Goal: Transaction & Acquisition: Purchase product/service

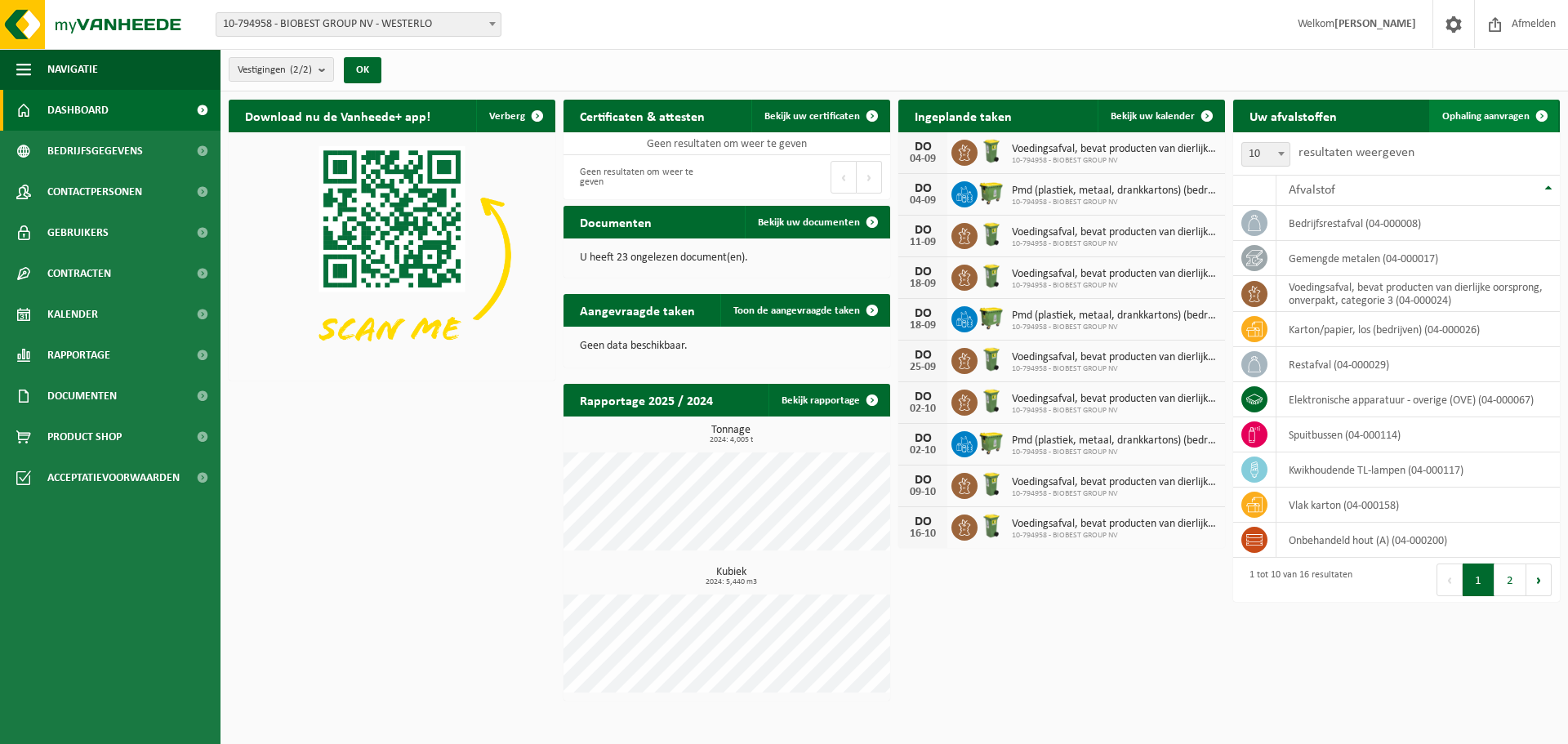
click at [1497, 116] on span "Ophaling aanvragen" at bounding box center [1486, 116] width 88 height 10
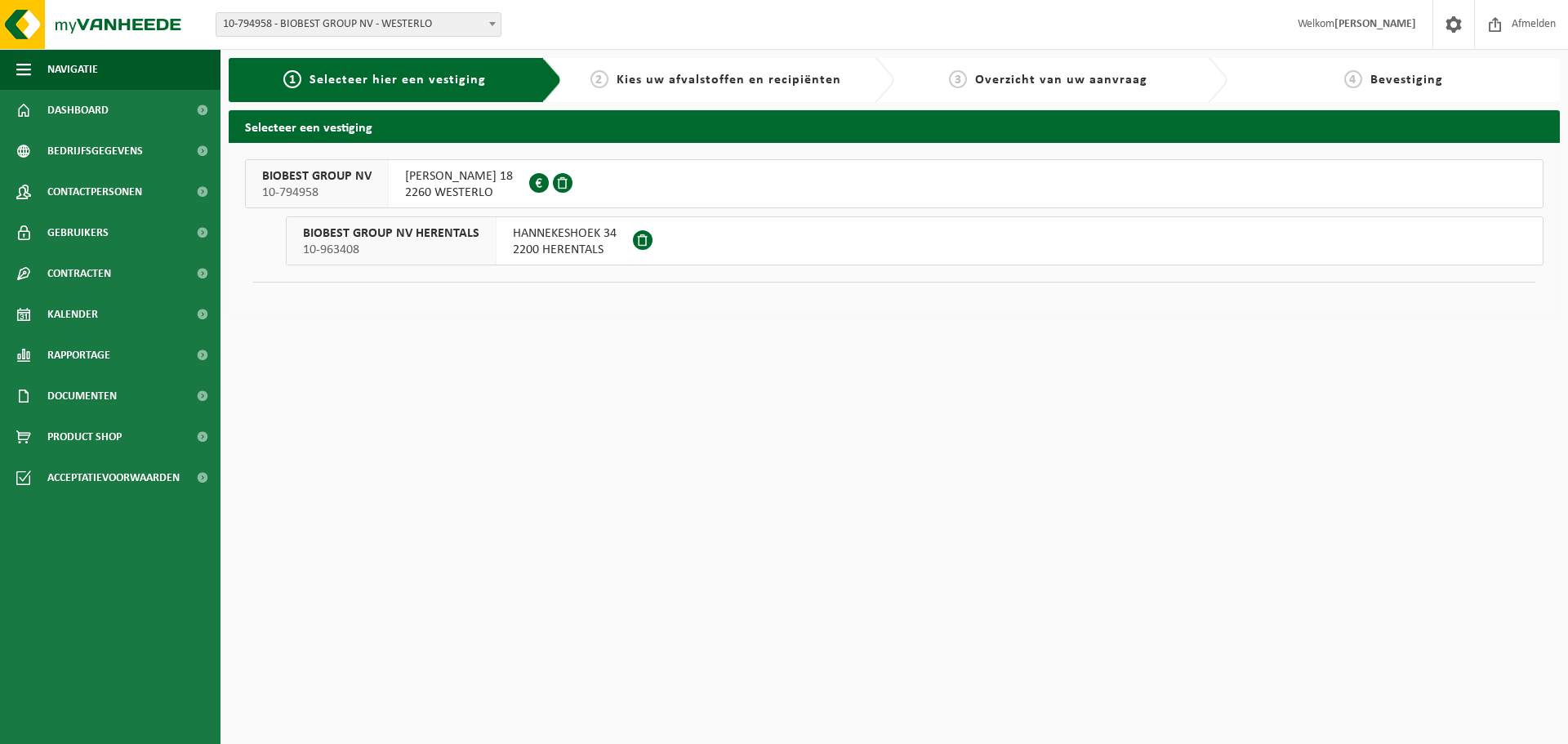
click at [405, 190] on span "2260 WESTERLO" at bounding box center [459, 192] width 108 height 16
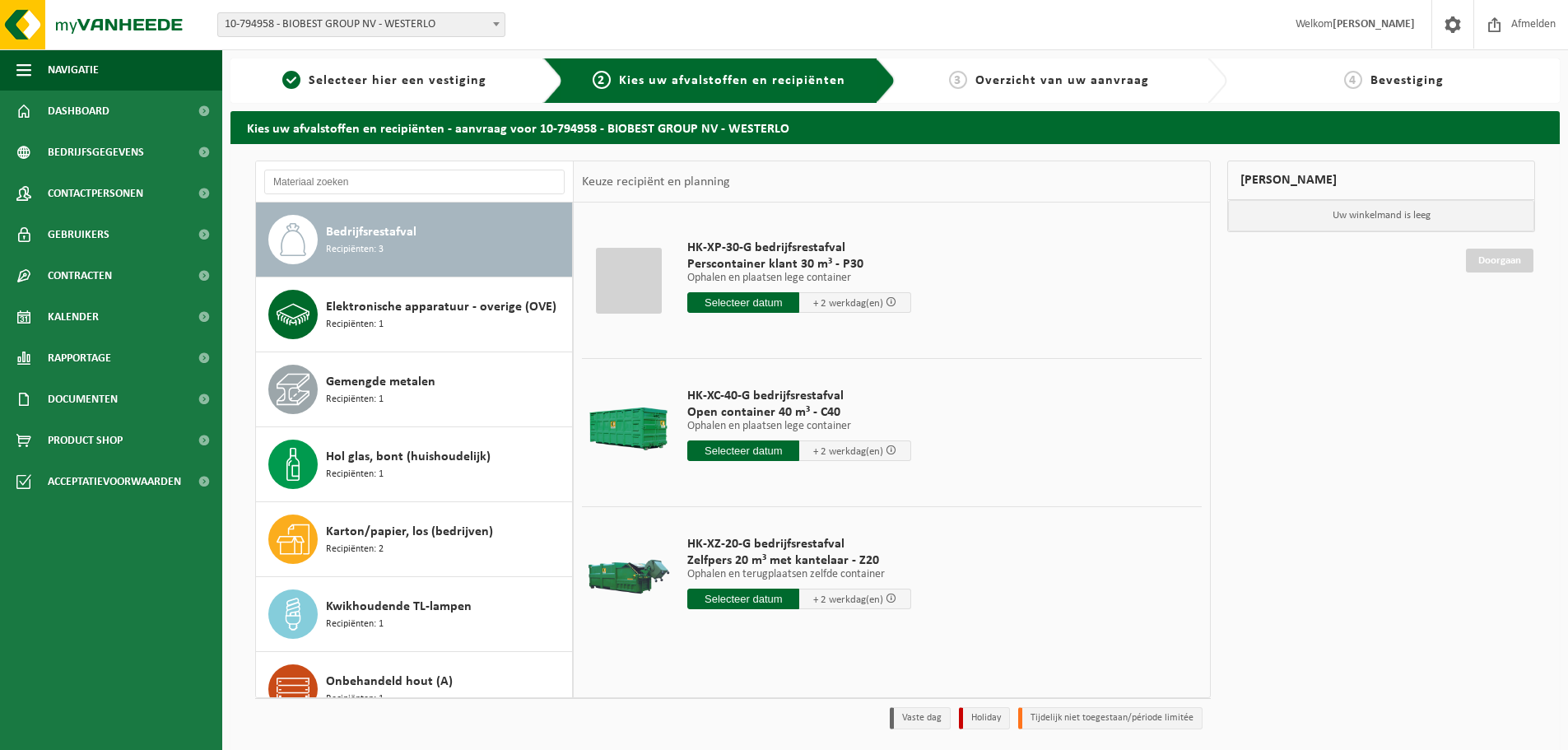
click at [834, 266] on span "Perscontainer klant 30 m³ - P30" at bounding box center [799, 264] width 224 height 16
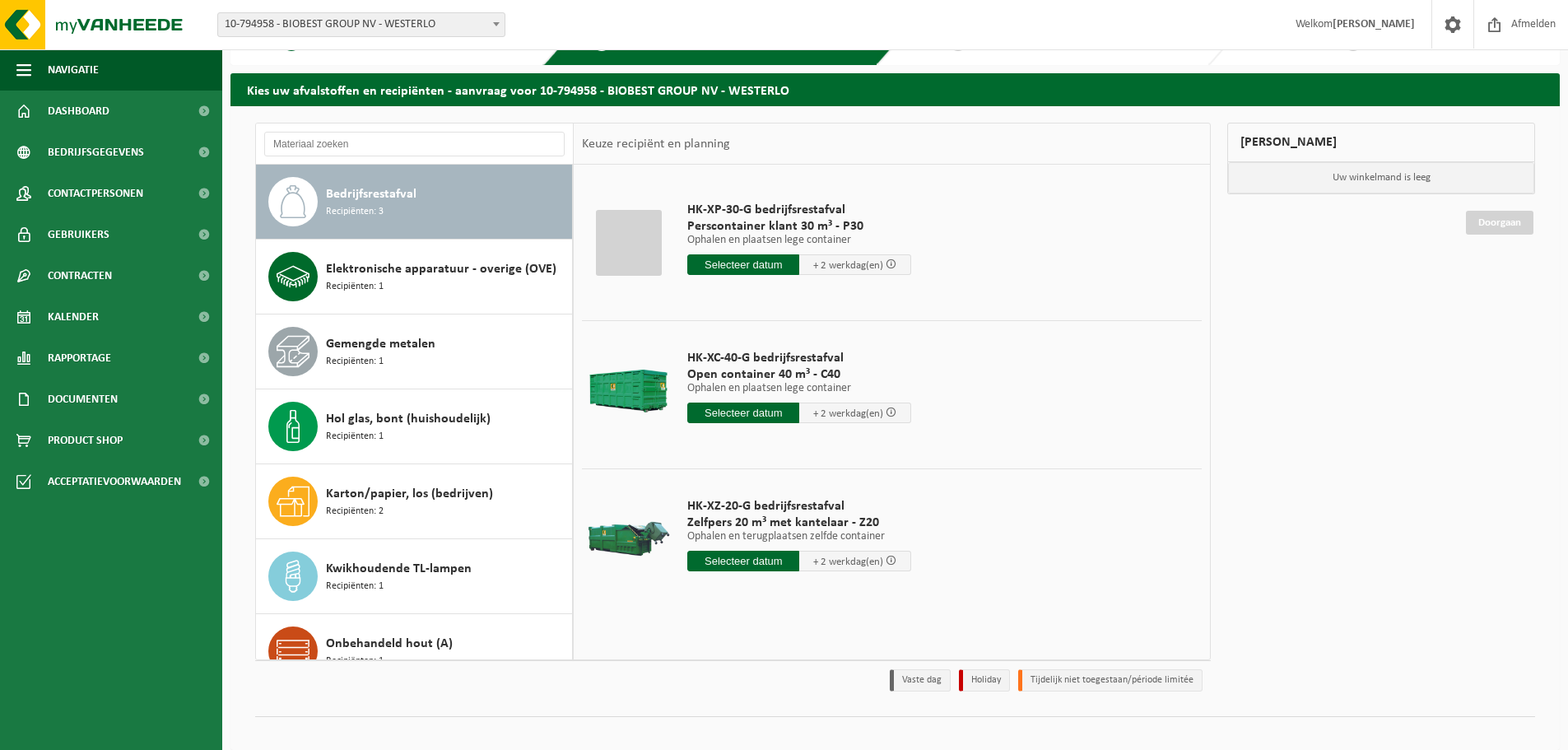
scroll to position [54, 0]
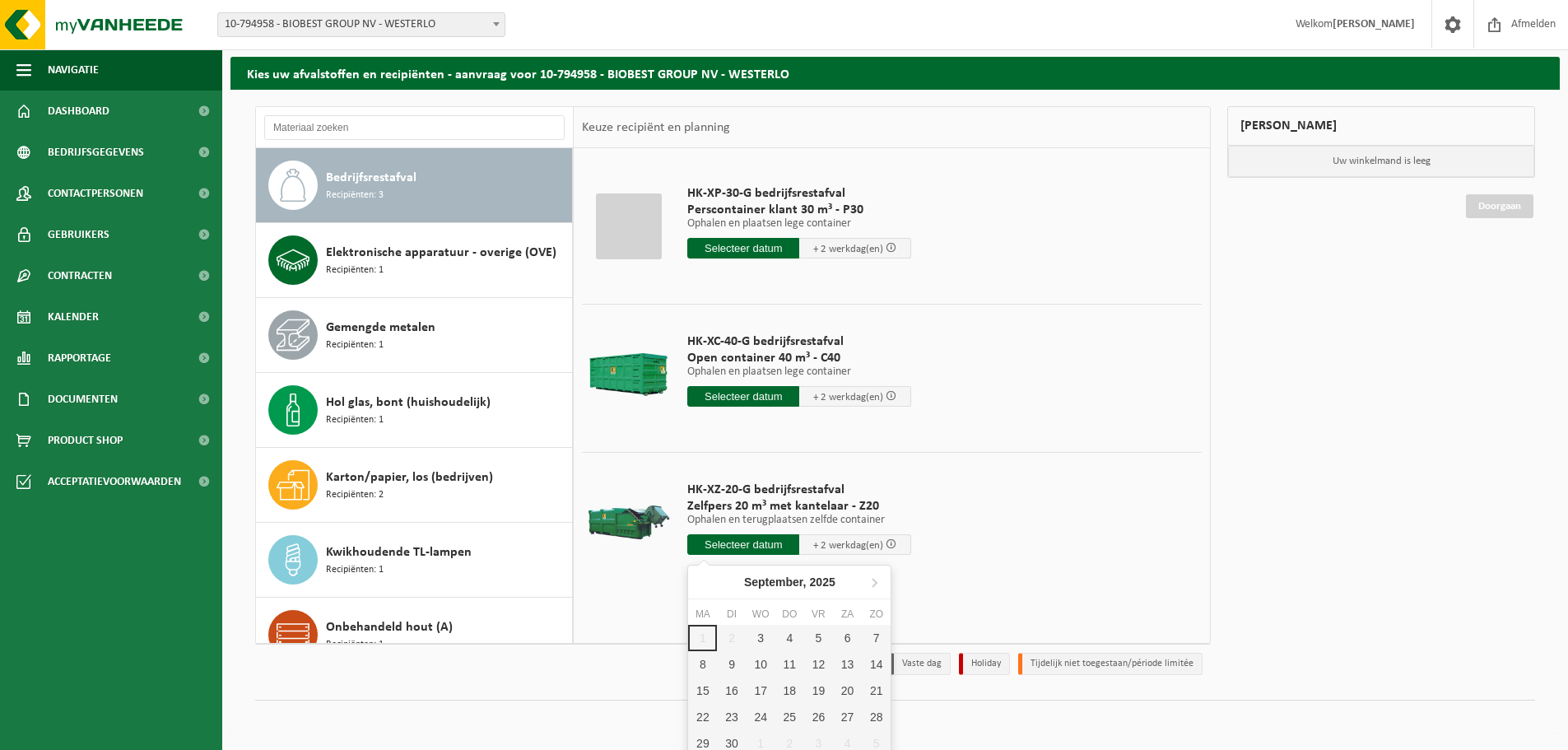
click at [748, 541] on input "text" at bounding box center [743, 545] width 112 height 21
click at [1425, 458] on div "Mijn winkelmand Uw winkelmand is leeg Doorgaan" at bounding box center [1381, 395] width 325 height 577
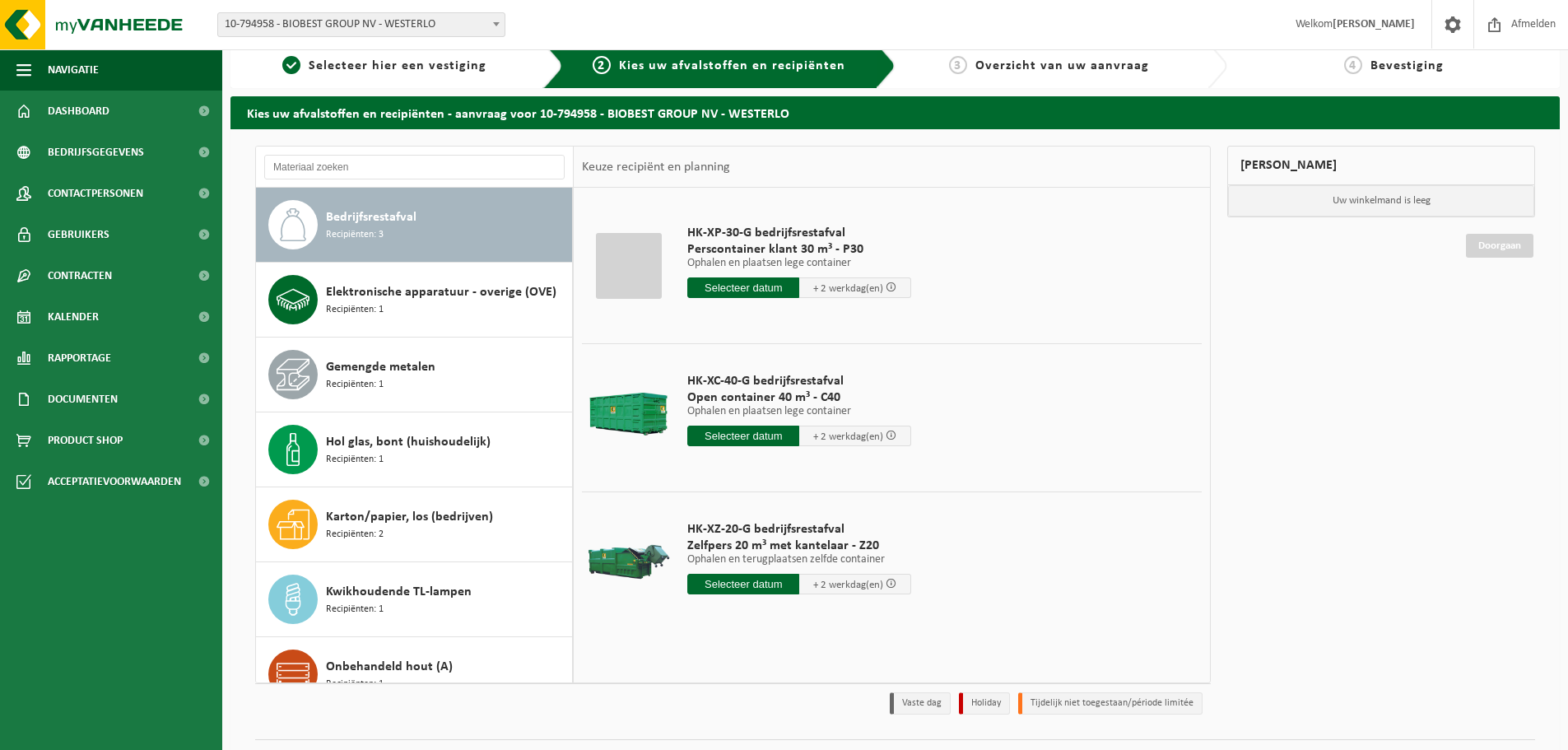
scroll to position [0, 0]
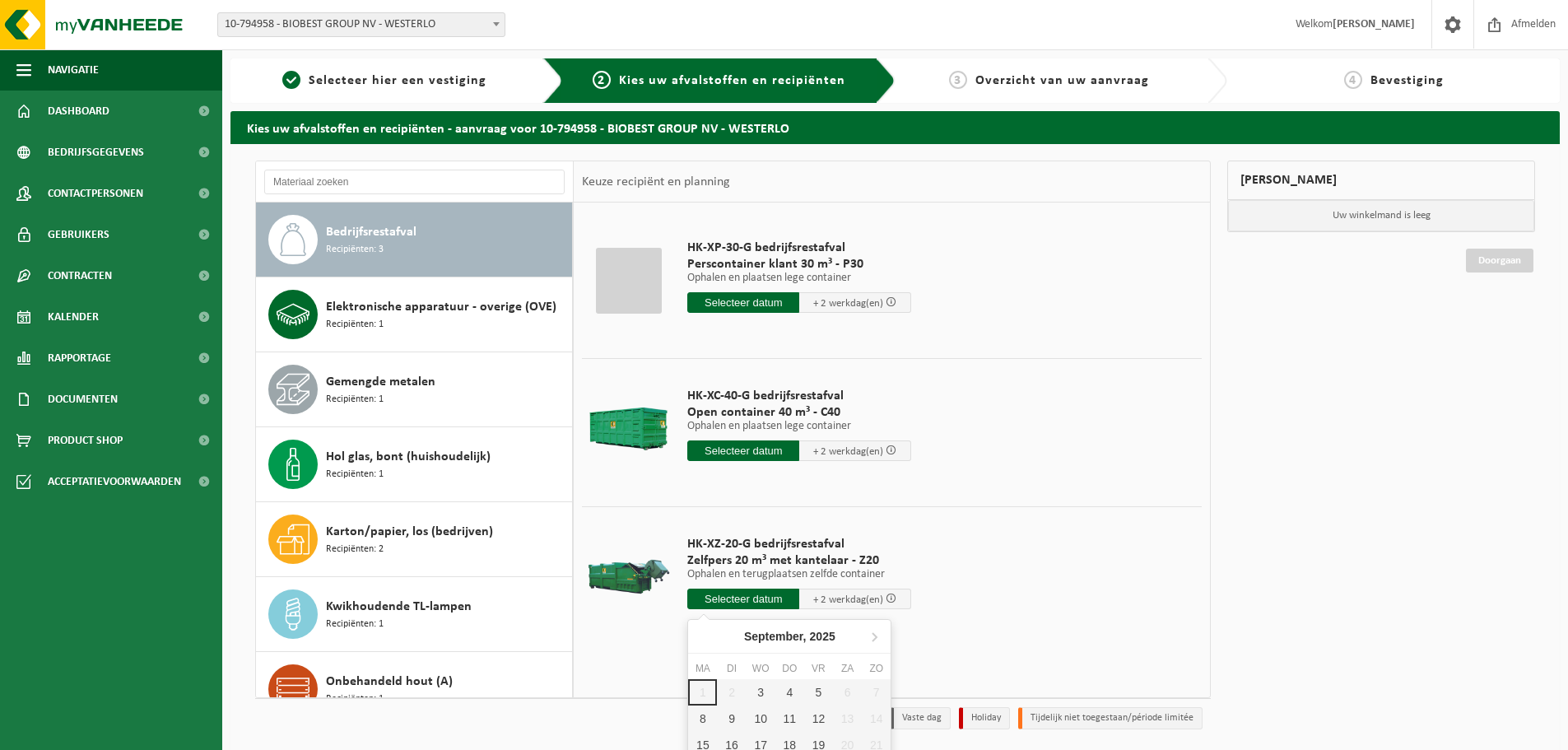
click at [734, 604] on input "text" at bounding box center [743, 598] width 112 height 21
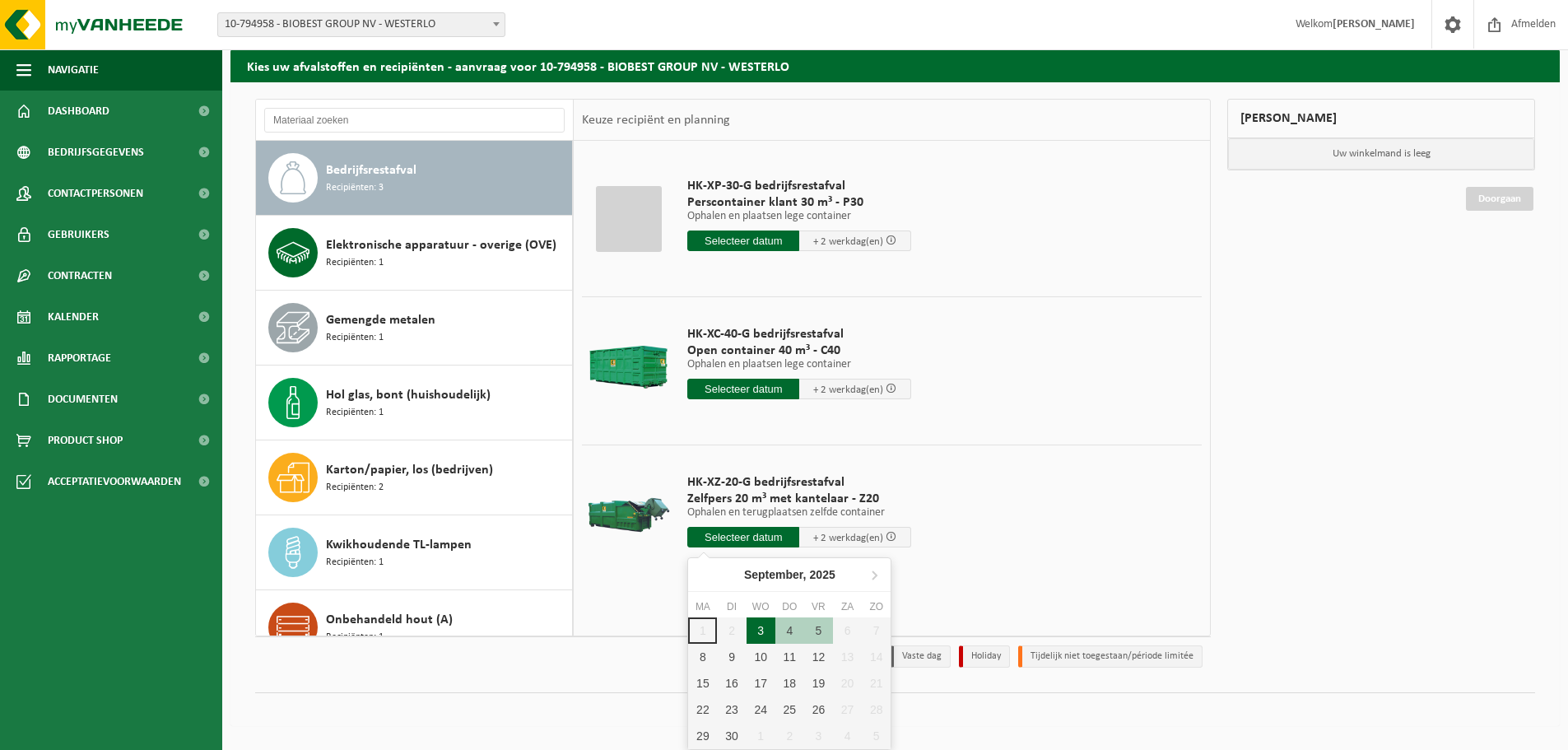
click at [764, 640] on div "3" at bounding box center [761, 630] width 29 height 27
type input "Van 2025-09-03"
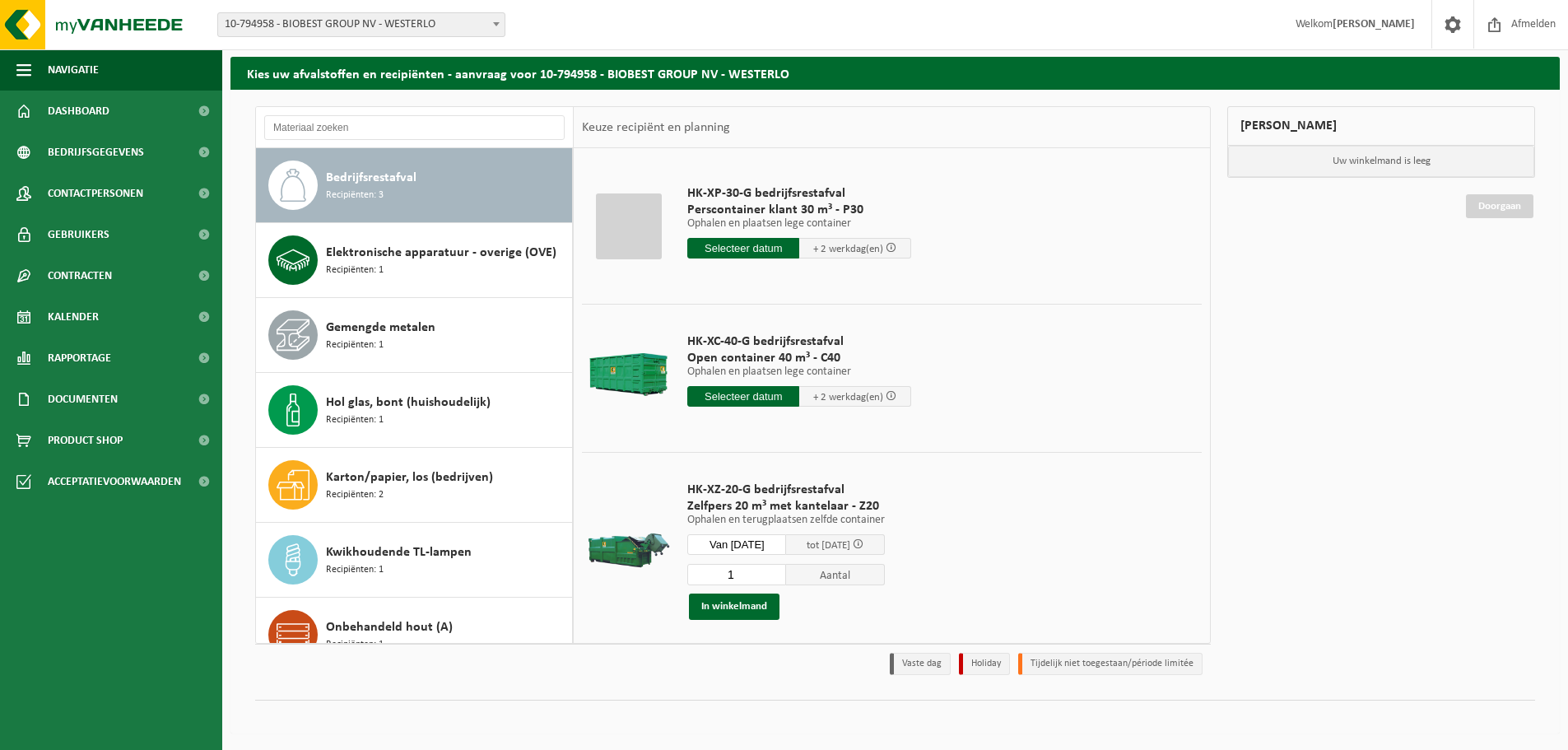
scroll to position [54, 0]
click at [786, 579] on input "1" at bounding box center [736, 574] width 98 height 21
click at [784, 572] on input "2" at bounding box center [736, 574] width 98 height 21
click at [784, 579] on input "1" at bounding box center [736, 574] width 98 height 21
click at [784, 571] on input "2" at bounding box center [736, 574] width 98 height 21
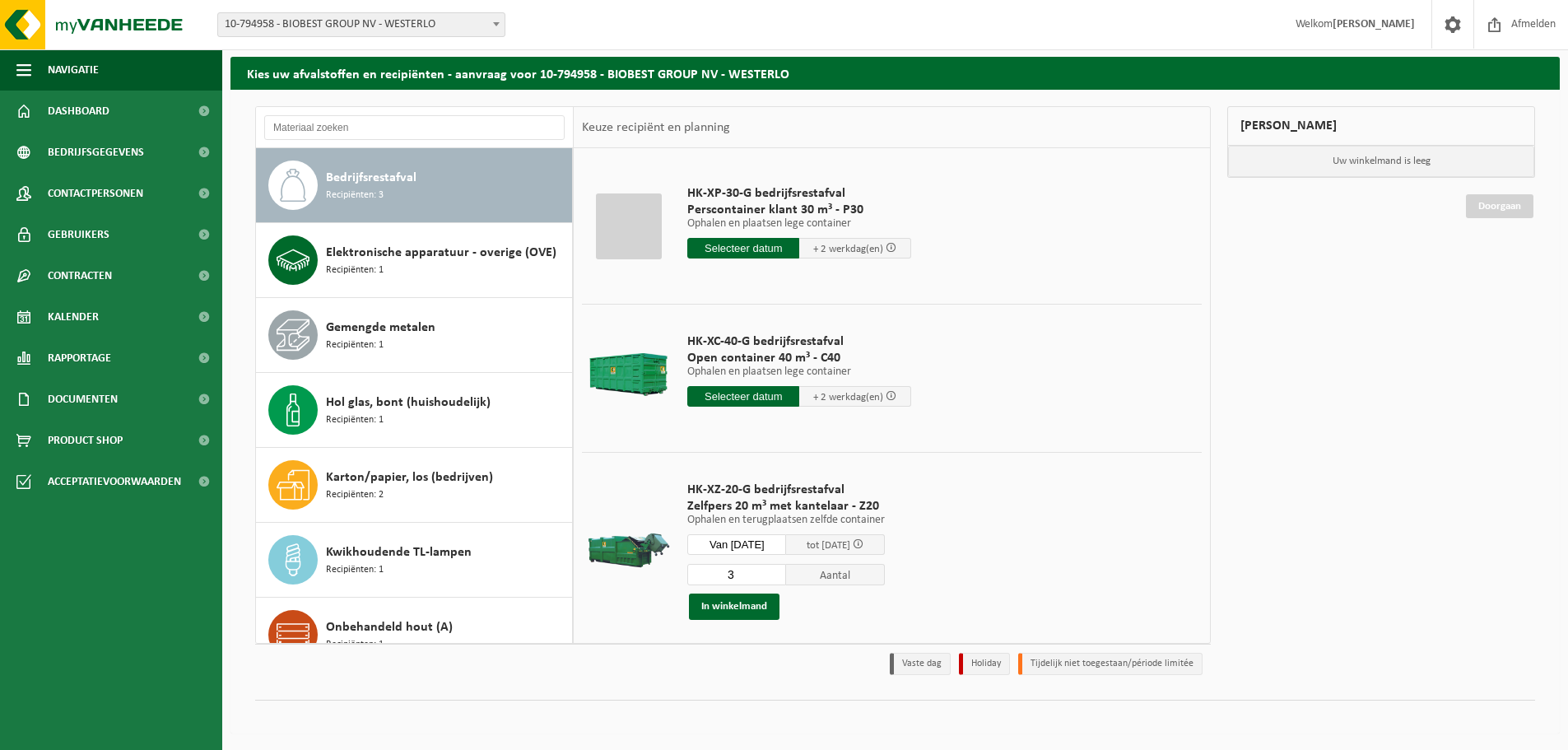
click at [784, 571] on input "3" at bounding box center [736, 574] width 98 height 21
click at [784, 571] on input "4" at bounding box center [736, 574] width 98 height 21
click at [784, 571] on input "5" at bounding box center [736, 574] width 98 height 21
click at [783, 585] on div "5 Aantal In winkelmand" at bounding box center [786, 591] width 198 height 57
click at [783, 583] on input "5" at bounding box center [736, 574] width 98 height 21
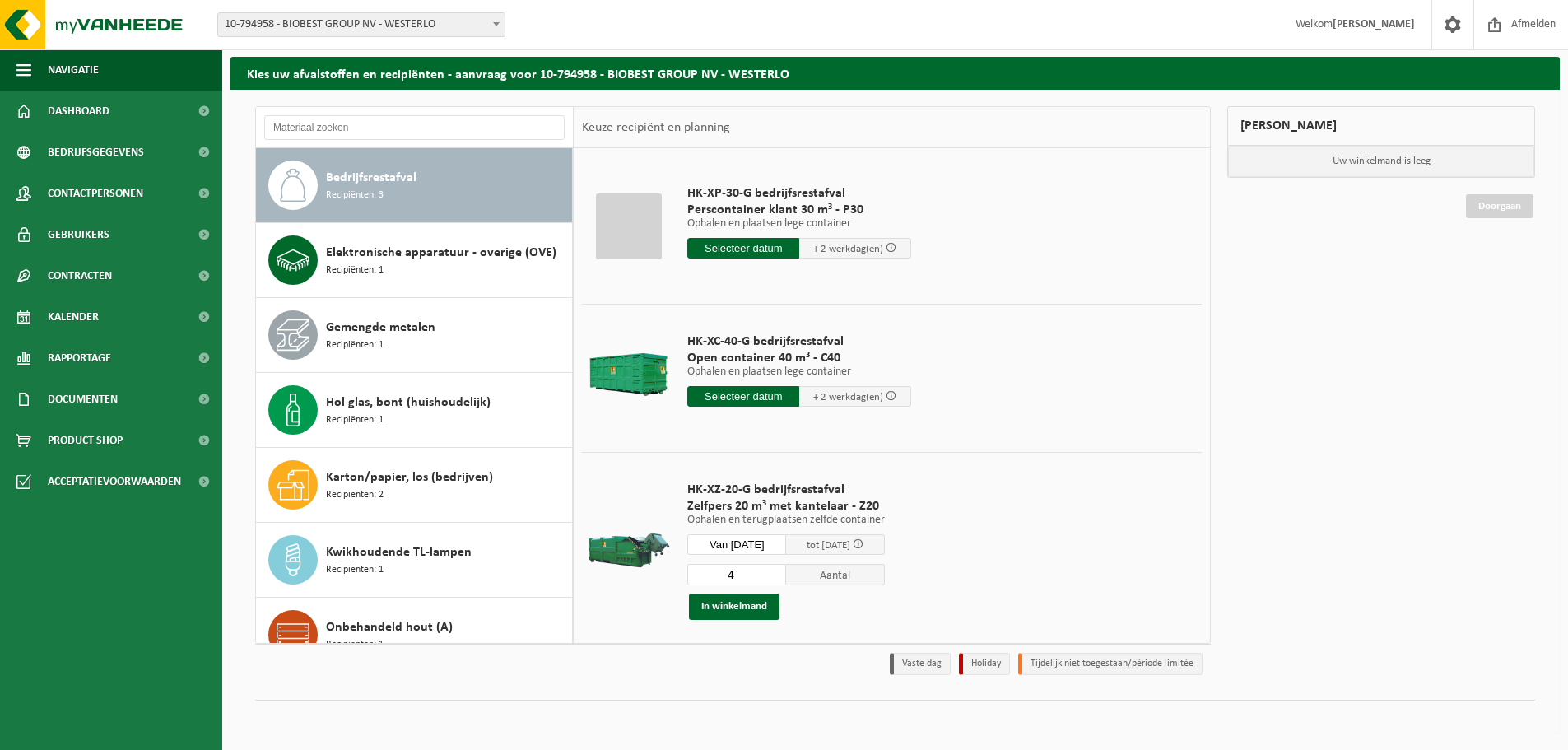
click at [783, 577] on input "4" at bounding box center [736, 574] width 98 height 21
click at [783, 576] on input "3" at bounding box center [736, 574] width 98 height 21
type input "2"
click at [783, 576] on input "2" at bounding box center [736, 574] width 98 height 21
click at [767, 610] on button "In winkelmand" at bounding box center [735, 606] width 91 height 27
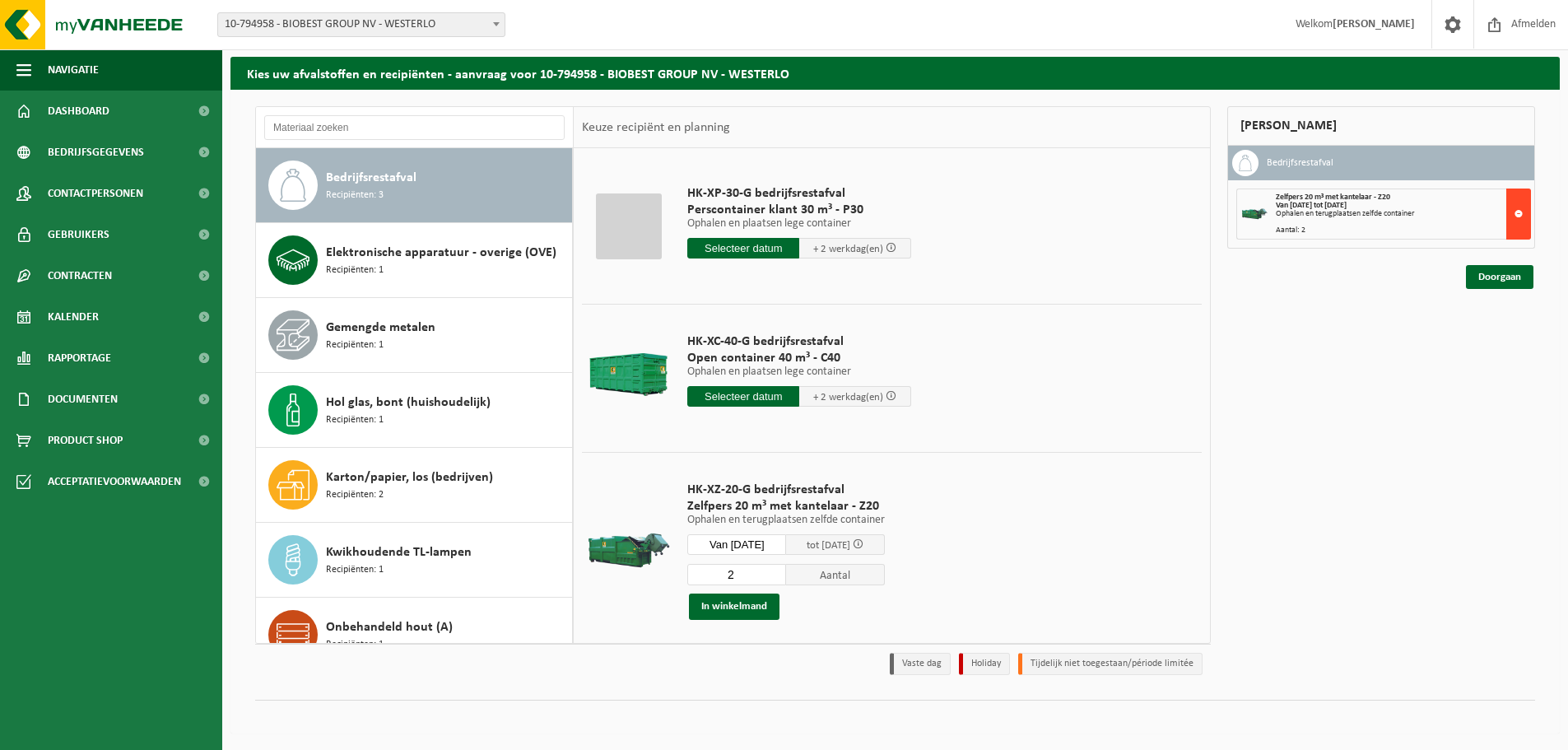
click at [1520, 218] on button at bounding box center [1518, 214] width 25 height 51
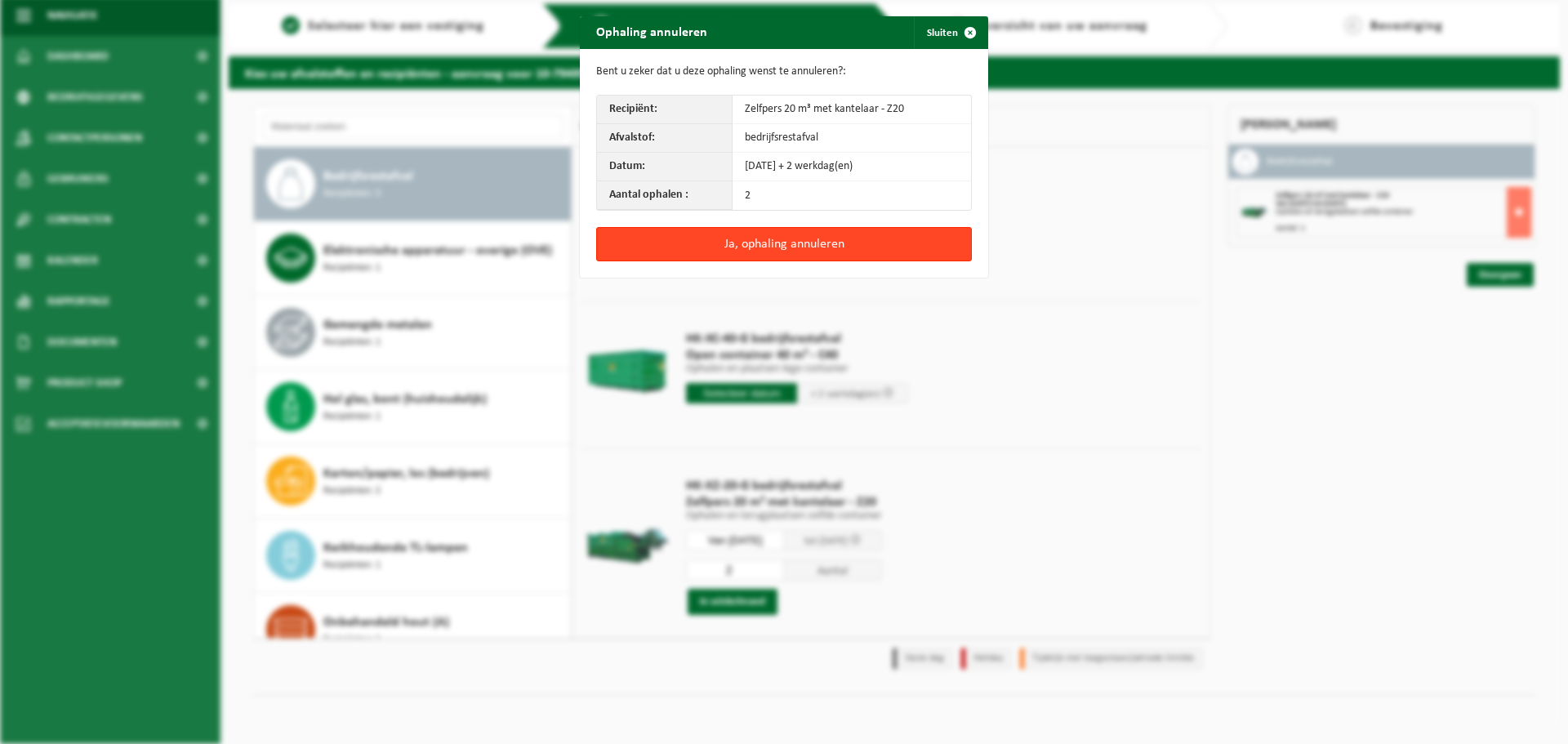
click at [734, 254] on button "Ja, ophaling annuleren" at bounding box center [784, 244] width 376 height 34
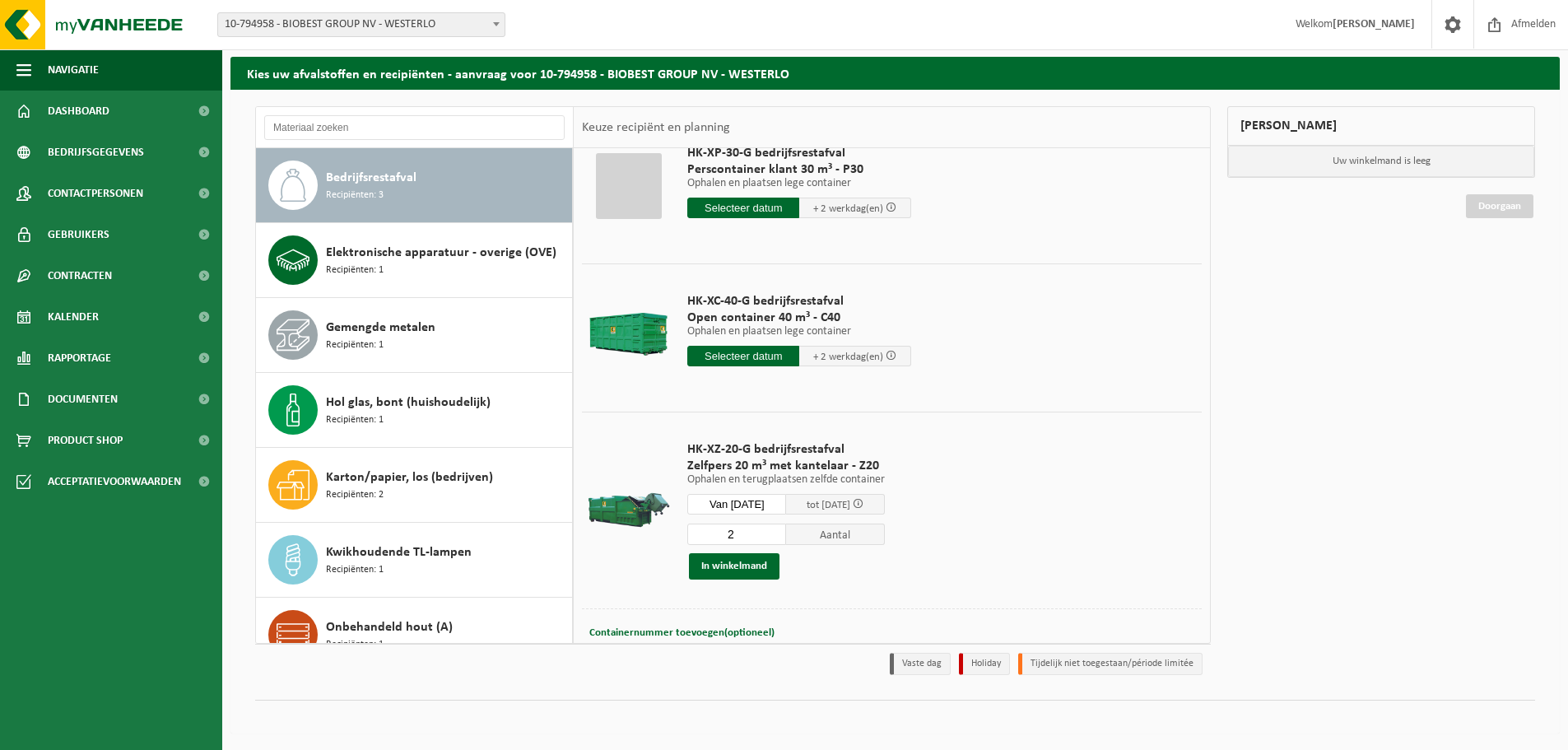
scroll to position [80, 0]
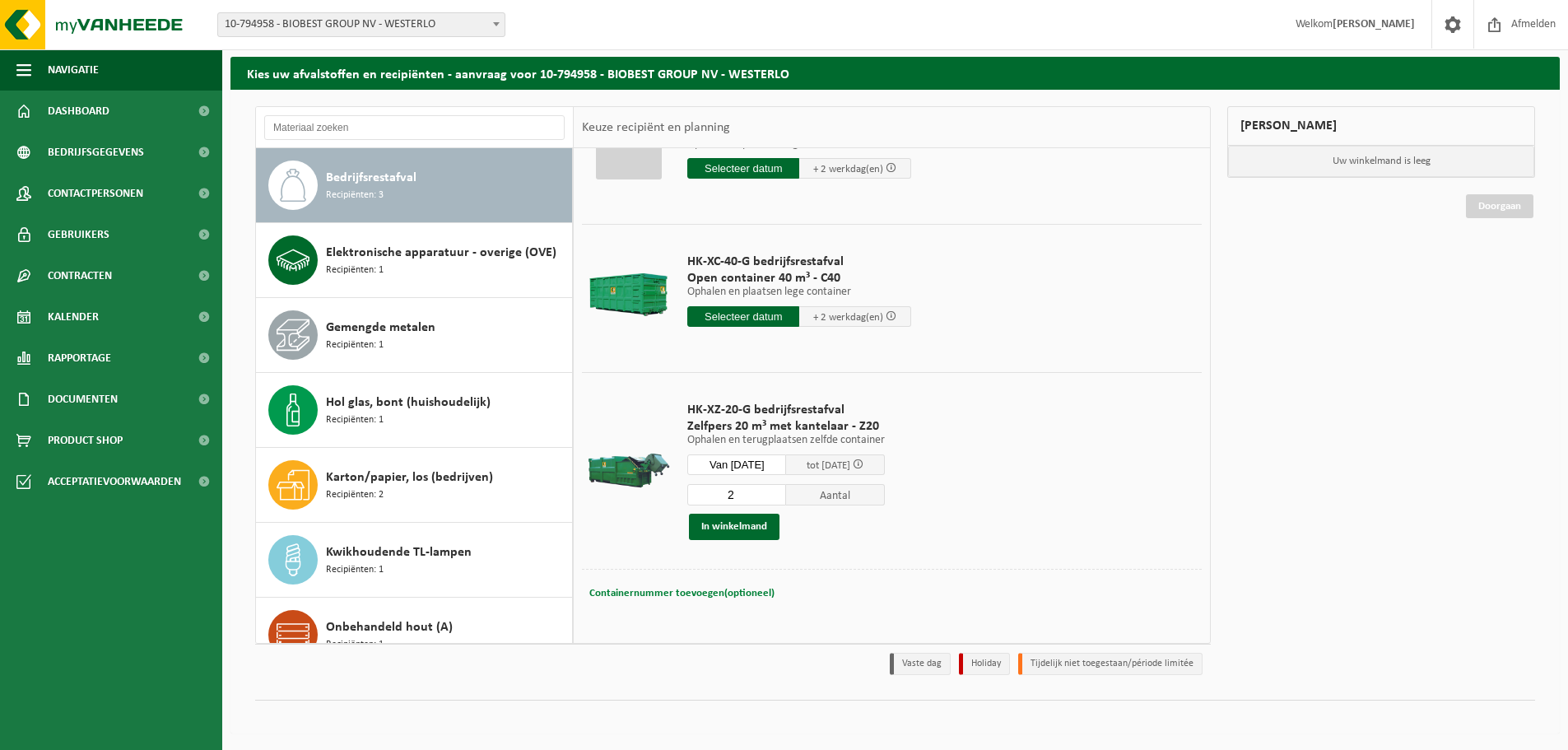
click at [717, 601] on button "Containernummer toevoegen(optioneel) Annuleren" at bounding box center [682, 593] width 188 height 23
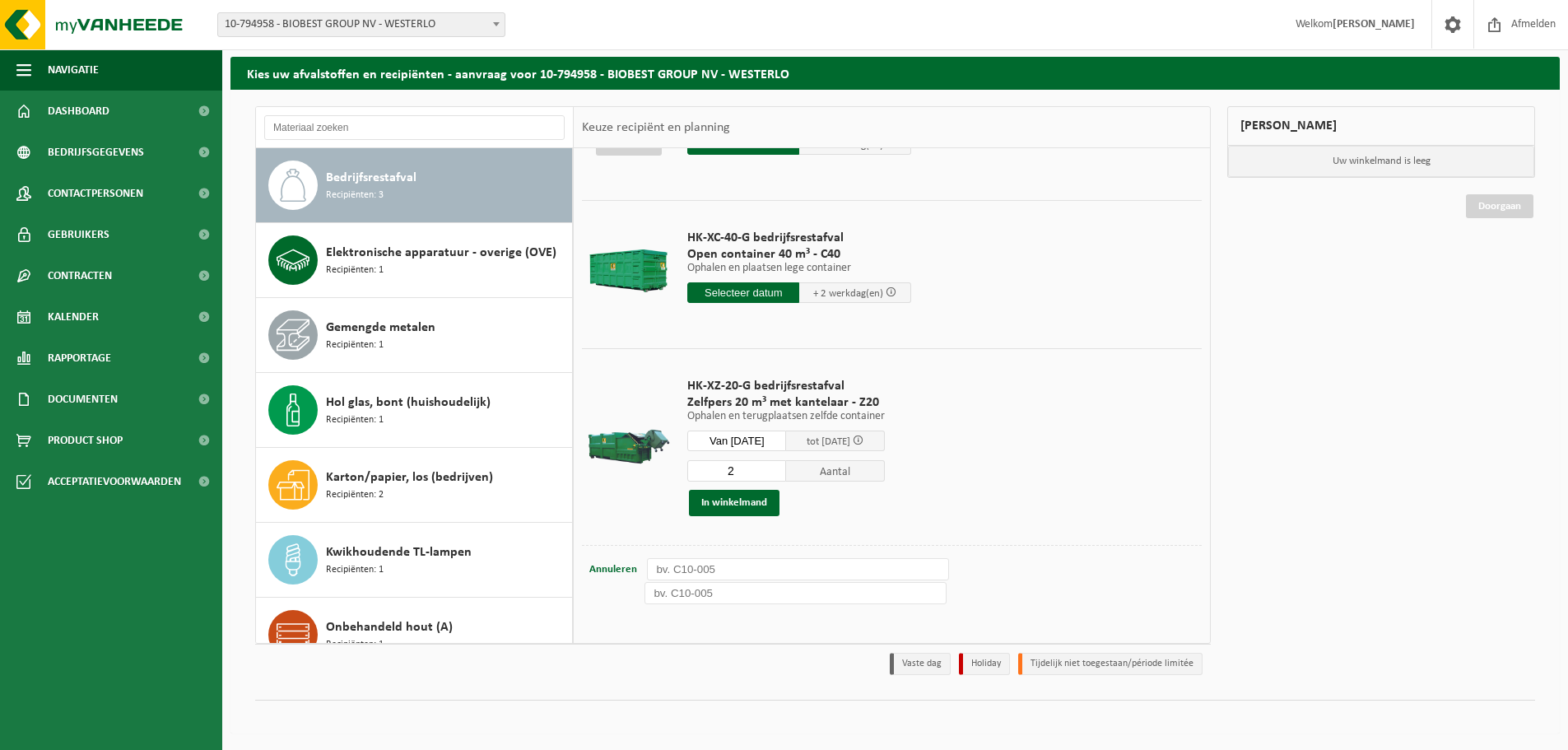
click at [1038, 526] on td "HK-XZ-20-G bedrijfsrestafval Zelfpers 20 m³ met kantelaar - Z20 Ophalen en teru…" at bounding box center [938, 447] width 527 height 197
